Goal: Transaction & Acquisition: Book appointment/travel/reservation

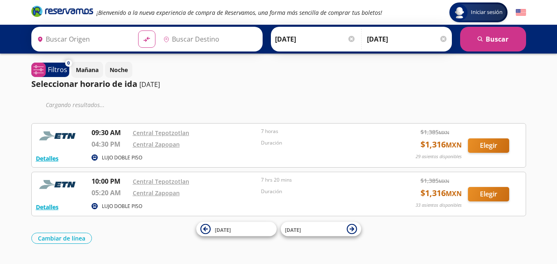
type input "[GEOGRAPHIC_DATA], [GEOGRAPHIC_DATA]"
type input "Central Zapopan, [GEOGRAPHIC_DATA]"
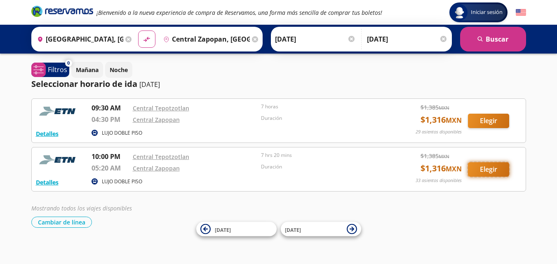
click at [489, 168] on button "Elegir" at bounding box center [488, 169] width 41 height 14
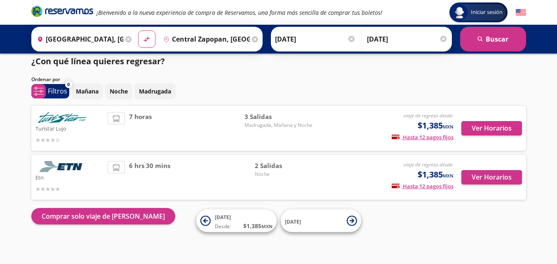
scroll to position [8, 0]
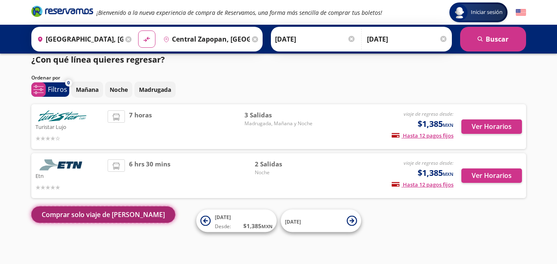
click at [66, 215] on button "Comprar solo viaje de [PERSON_NAME]" at bounding box center [103, 214] width 144 height 16
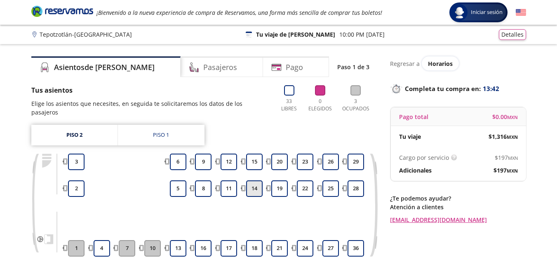
drag, startPoint x: 254, startPoint y: 151, endPoint x: 261, endPoint y: 183, distance: 32.4
click at [255, 154] on button "15" at bounding box center [254, 162] width 16 height 16
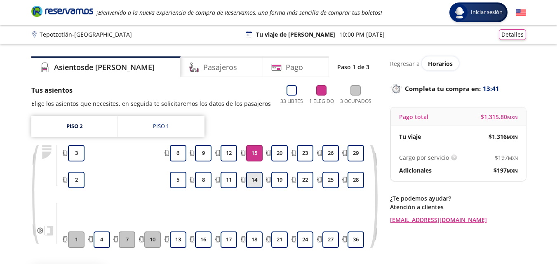
click at [252, 184] on button "14" at bounding box center [254, 180] width 16 height 16
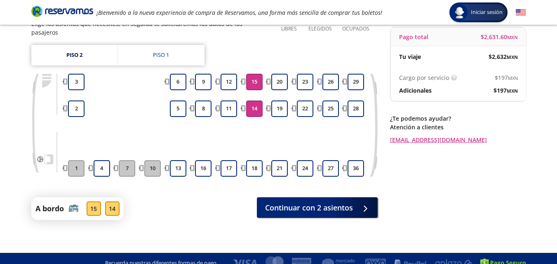
scroll to position [81, 0]
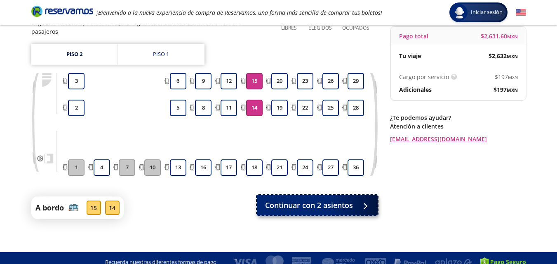
click at [328, 200] on span "Continuar con 2 asientos" at bounding box center [309, 205] width 88 height 11
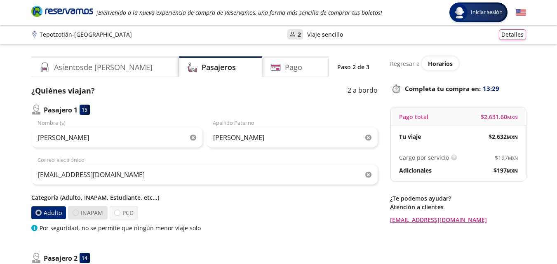
click at [76, 212] on div at bounding box center [76, 213] width 6 height 6
click at [76, 212] on input "INAPAM" at bounding box center [75, 212] width 5 height 5
radio input "true"
radio input "false"
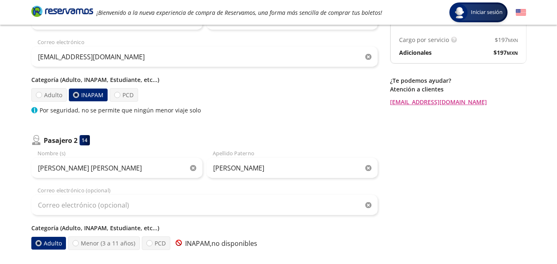
scroll to position [137, 0]
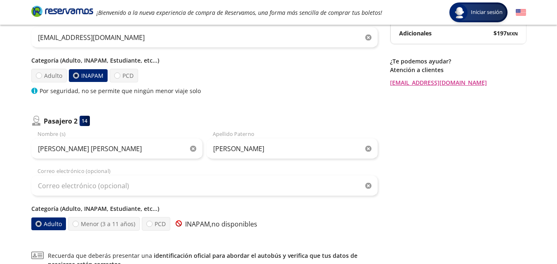
click at [176, 222] on img at bounding box center [179, 223] width 6 height 6
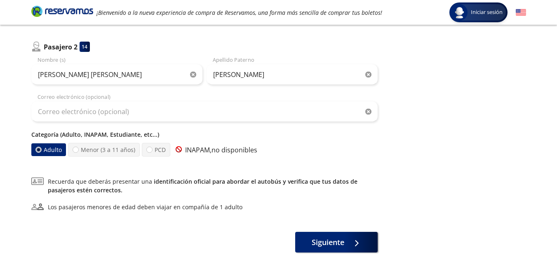
scroll to position [253, 0]
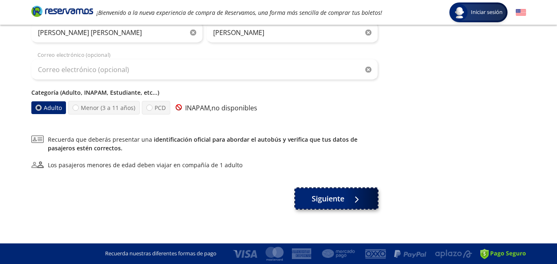
click at [330, 199] on span "Siguiente" at bounding box center [327, 198] width 33 height 11
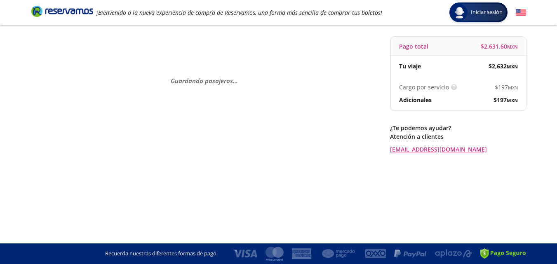
scroll to position [0, 0]
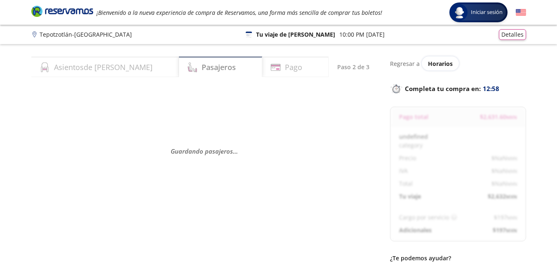
select select "MX"
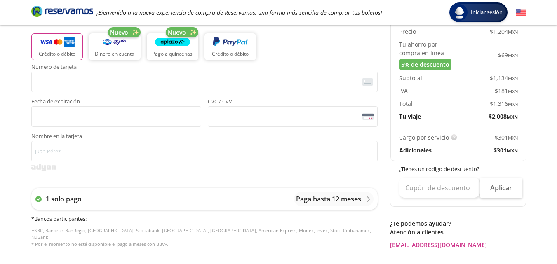
scroll to position [137, 0]
